Goal: Task Accomplishment & Management: Use online tool/utility

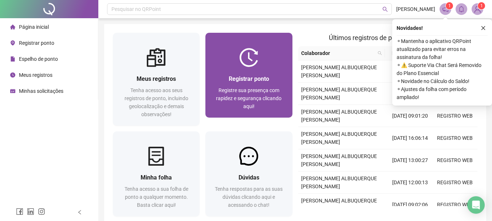
click at [261, 69] on div "Registrar ponto Registre sua presença com rapidez e segurança clicando aqui!" at bounding box center [248, 92] width 87 height 51
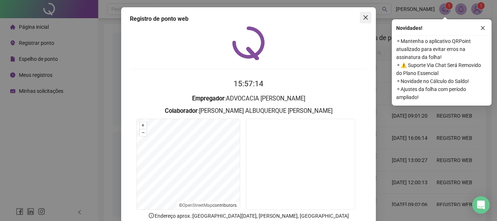
click at [365, 20] on icon "close" at bounding box center [366, 18] width 6 height 6
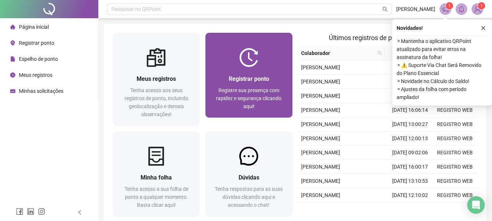
click at [272, 55] on div at bounding box center [248, 57] width 87 height 19
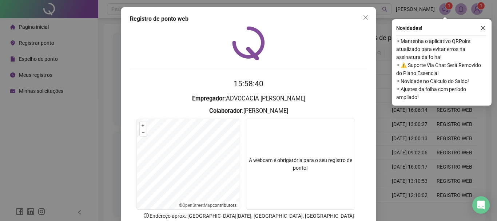
click at [369, 16] on div "Registro de ponto web 15:58:40 Empregador : ADVOCACIA DE CARVALHO Colaborador :…" at bounding box center [248, 133] width 255 height 252
click at [363, 16] on icon "close" at bounding box center [366, 18] width 6 height 6
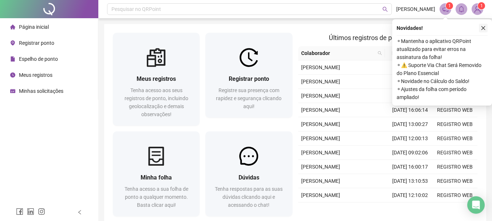
click at [481, 28] on icon "close" at bounding box center [482, 27] width 5 height 5
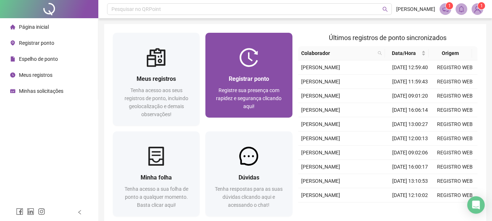
click at [238, 66] on div at bounding box center [248, 57] width 87 height 19
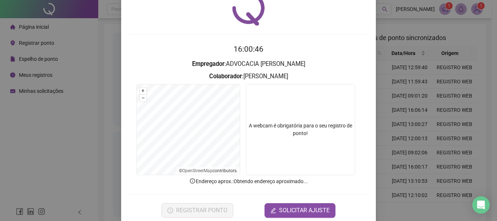
scroll to position [36, 0]
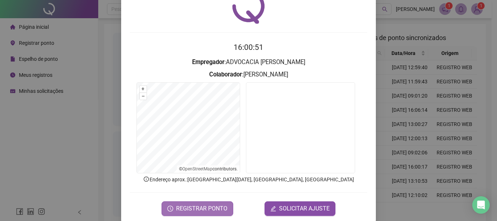
click at [185, 205] on span "REGISTRAR PONTO" at bounding box center [201, 208] width 51 height 9
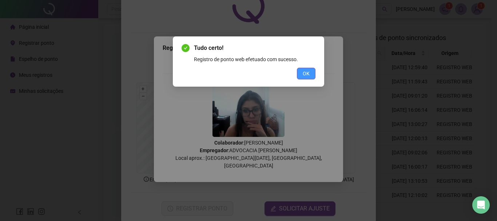
click at [304, 78] on button "OK" at bounding box center [306, 74] width 19 height 12
